Goal: Task Accomplishment & Management: Complete application form

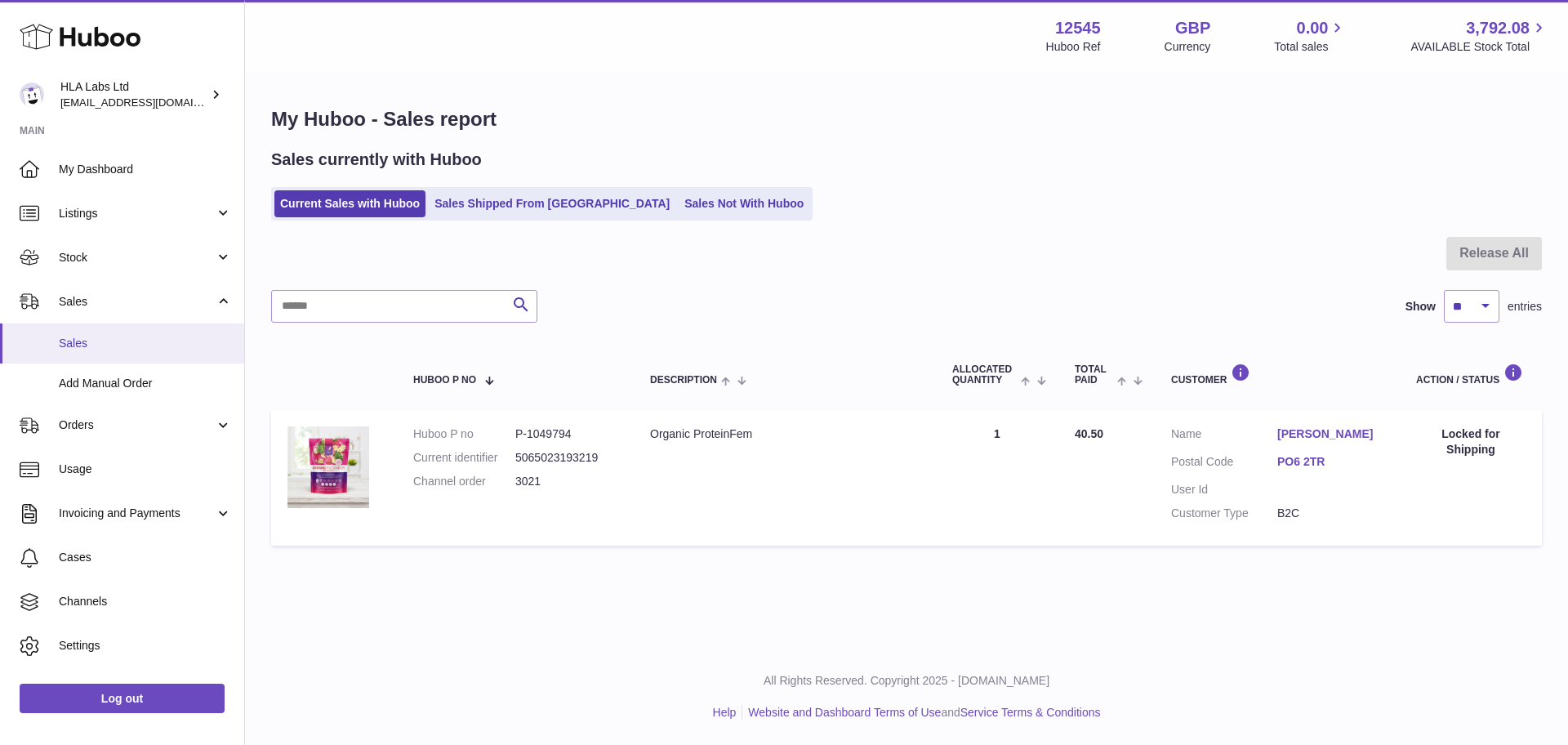
click at [71, 341] on span "Sales" at bounding box center [145, 343] width 173 height 16
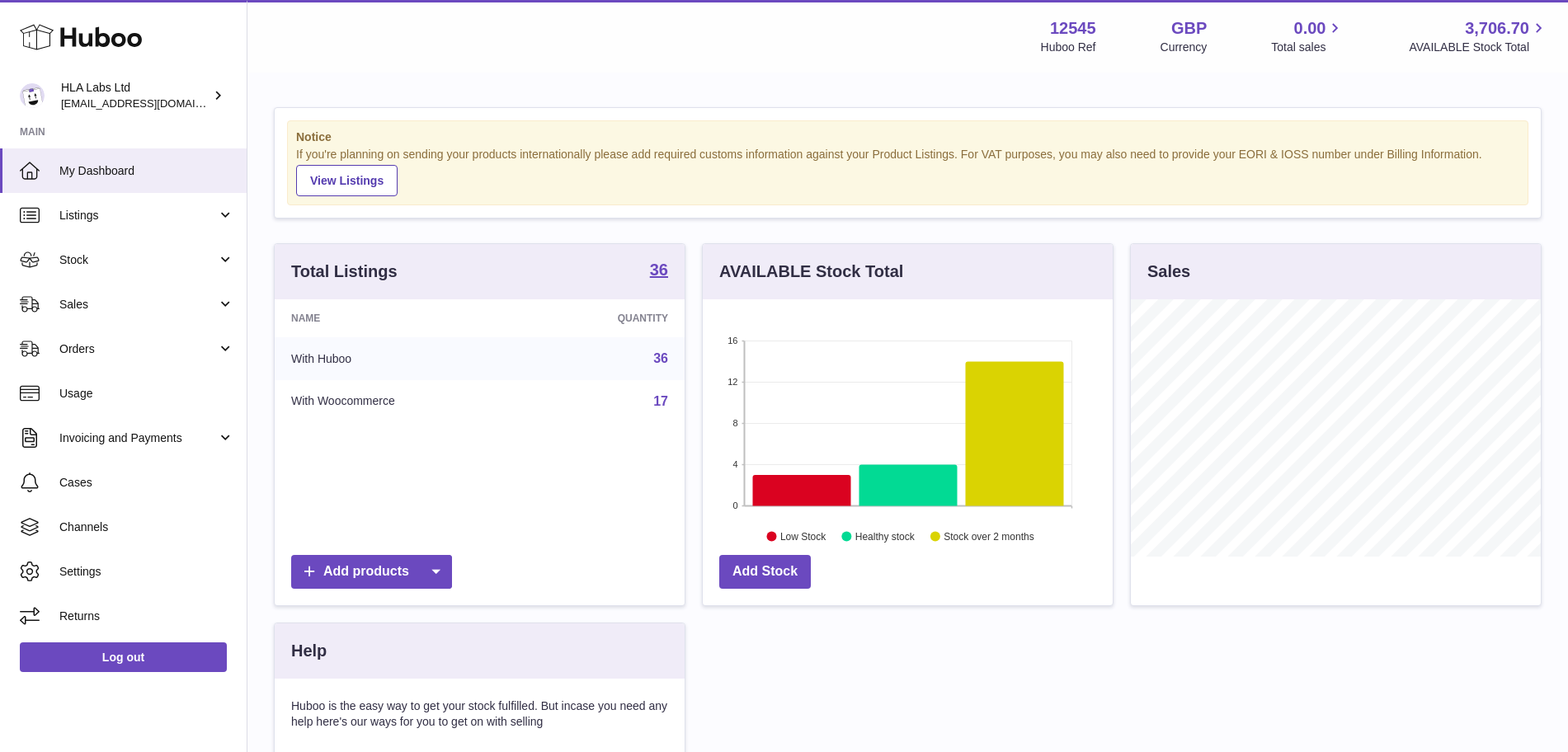
scroll to position [257, 410]
click at [155, 318] on link "Sales" at bounding box center [123, 304] width 247 height 44
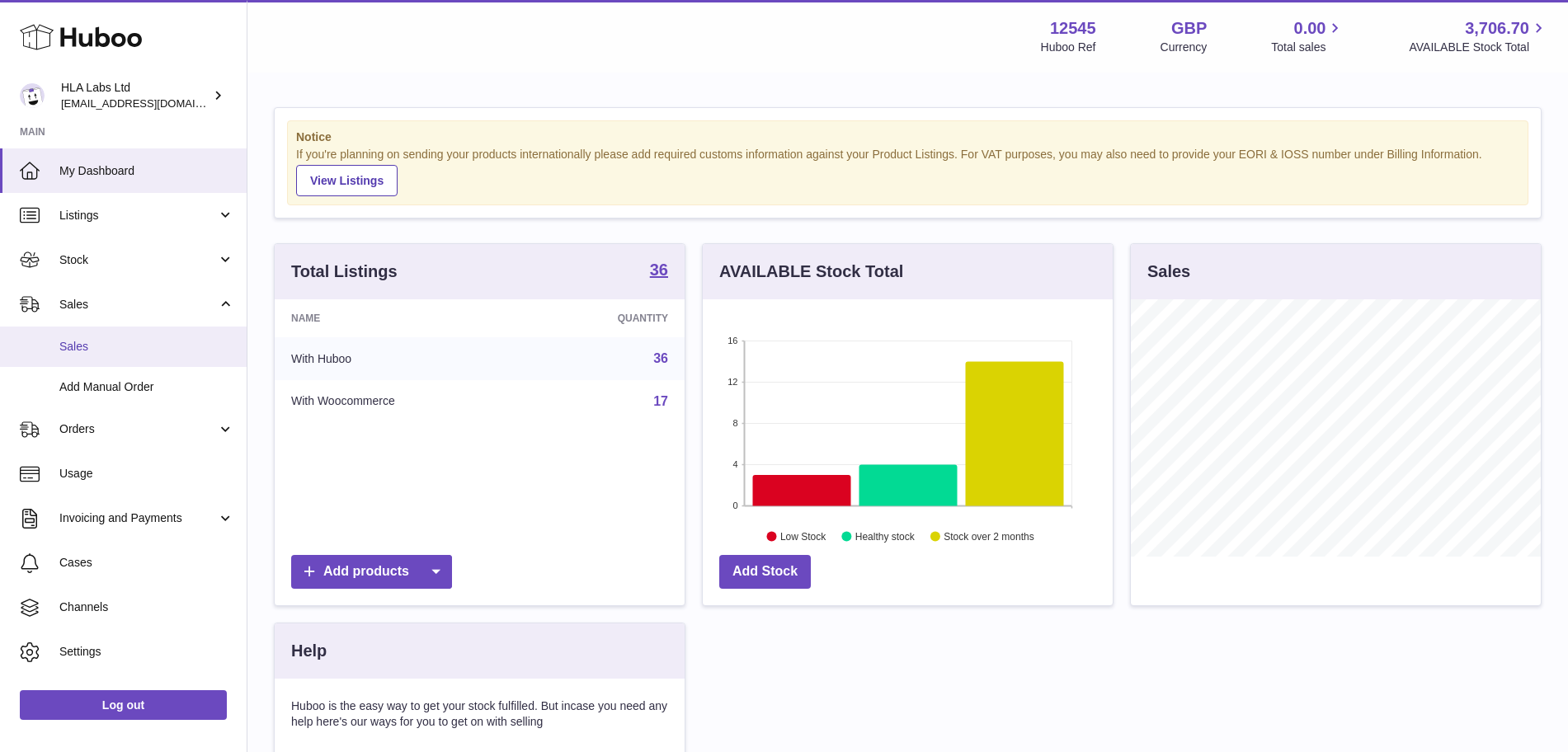
click at [140, 356] on link "Sales" at bounding box center [123, 346] width 247 height 40
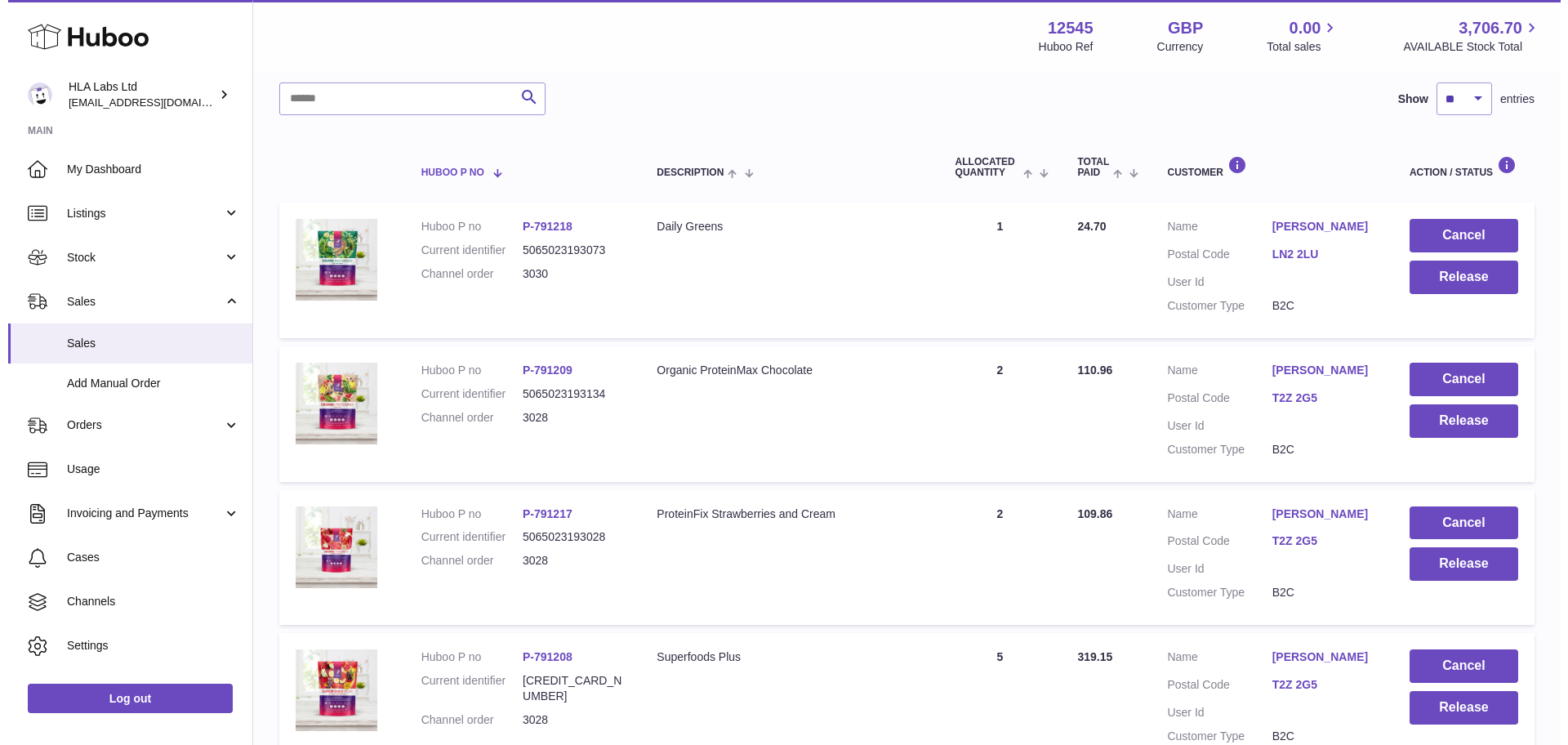
scroll to position [245, 0]
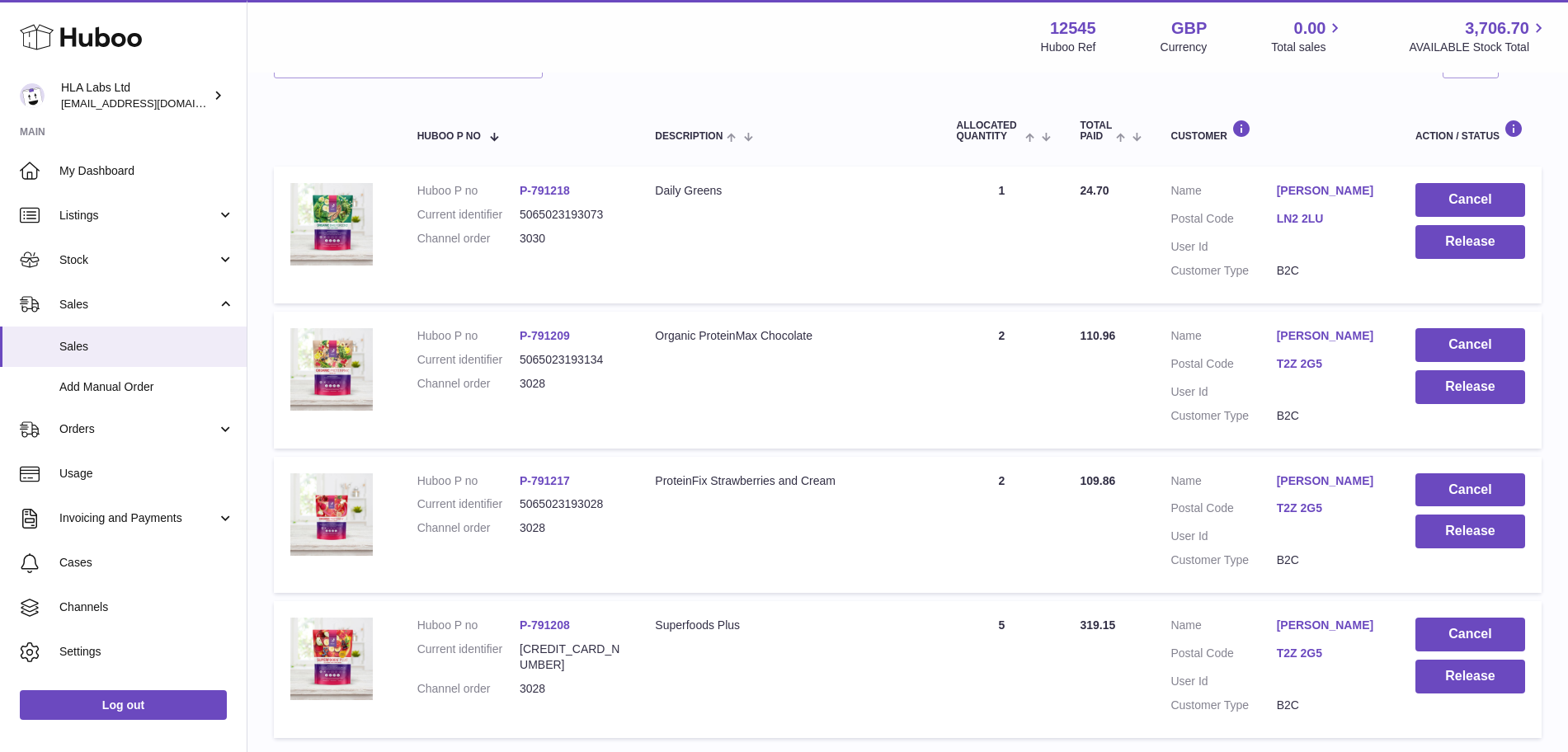
click at [1316, 622] on link "[PERSON_NAME]" at bounding box center [1329, 626] width 106 height 16
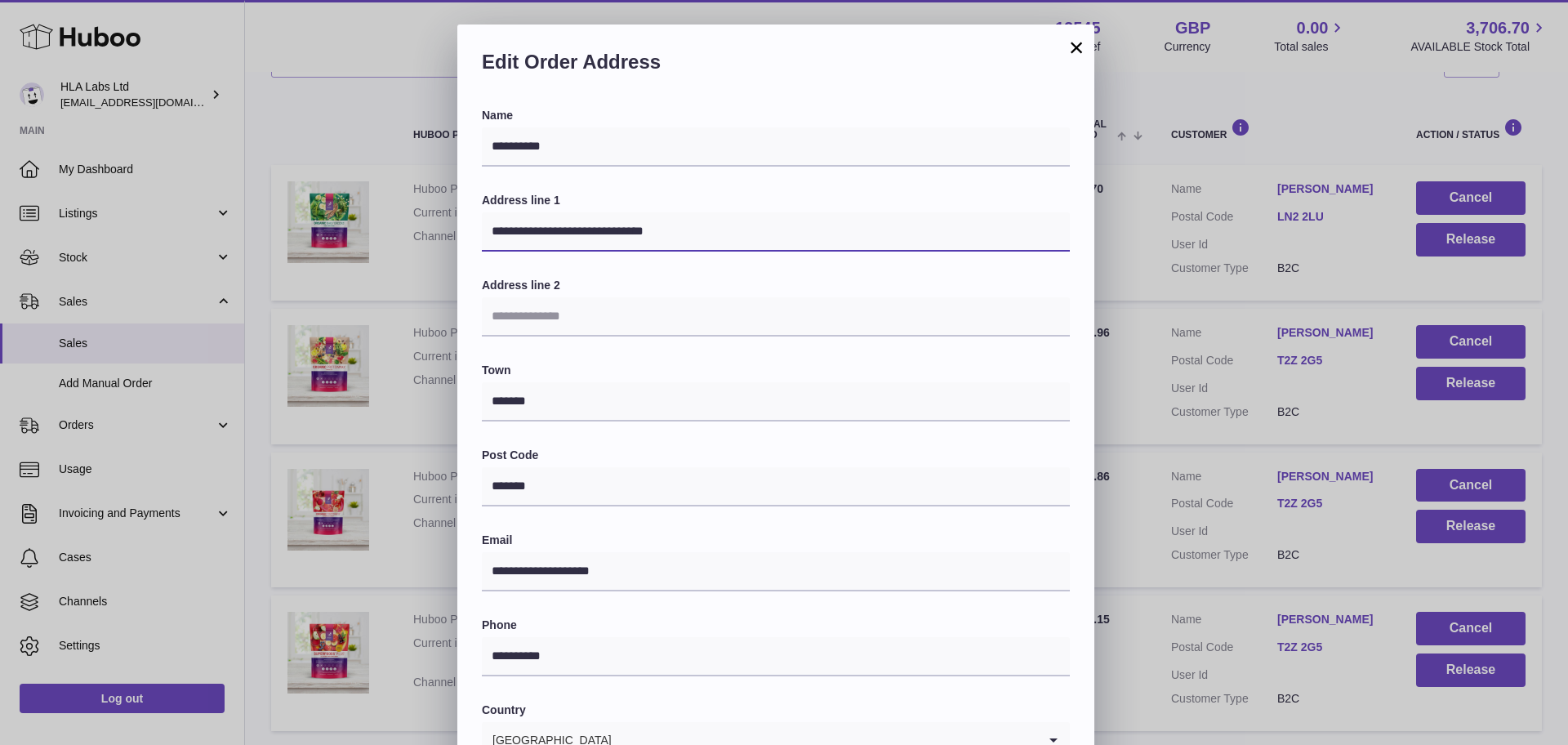
click at [522, 238] on input "**********" at bounding box center [776, 232] width 588 height 39
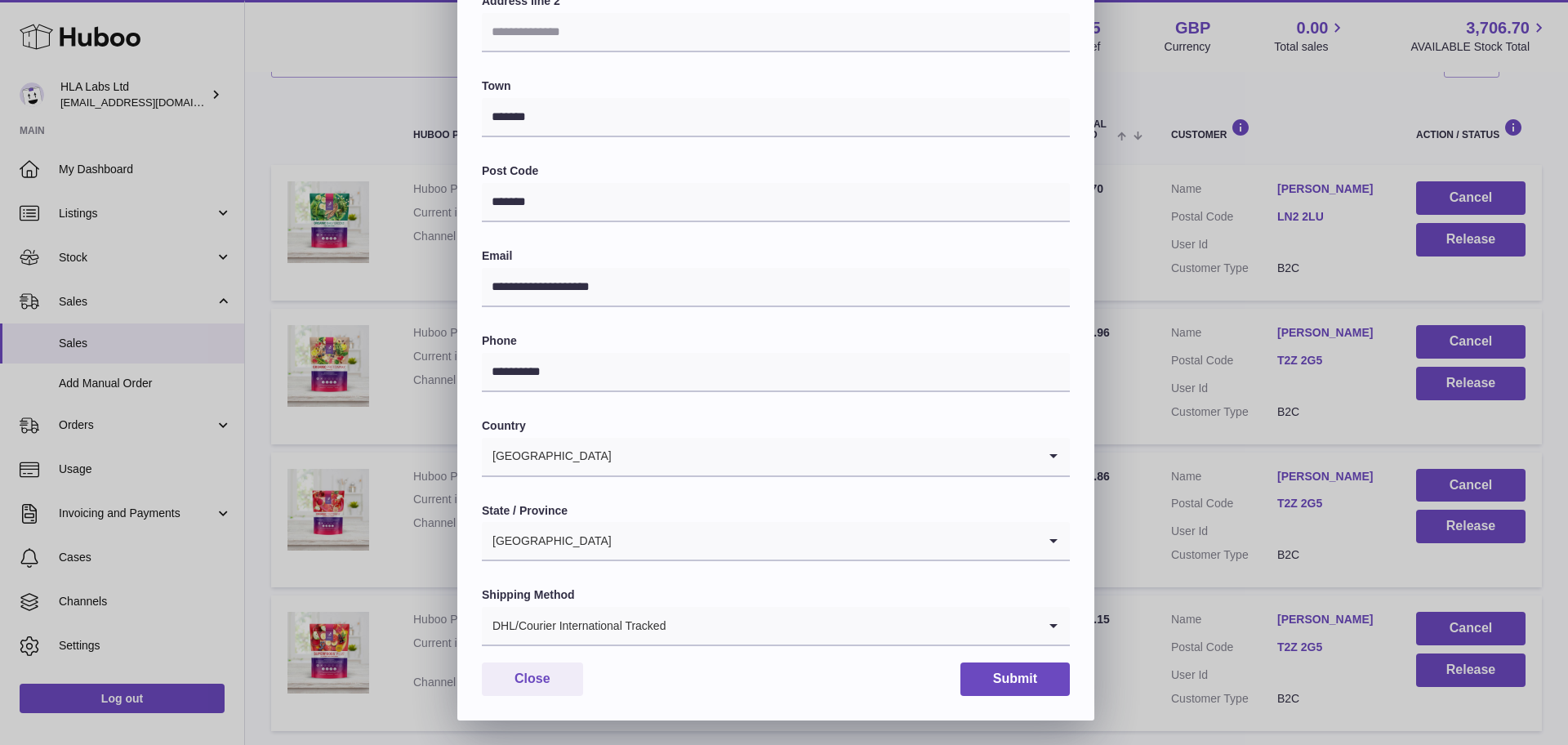
scroll to position [283, 0]
type input "**********"
click at [1023, 687] on button "Submit" at bounding box center [1015, 679] width 110 height 34
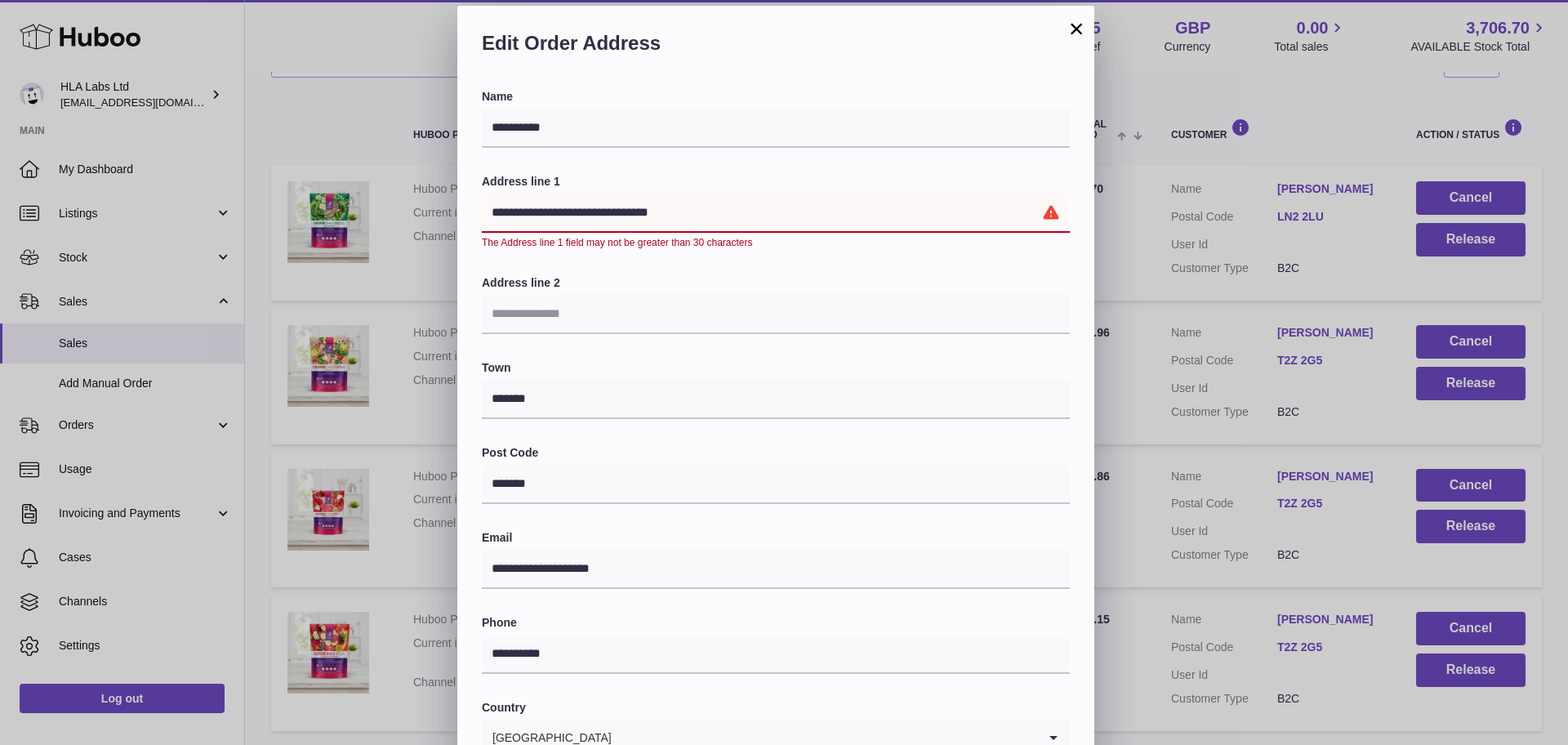
scroll to position [18, 0]
